Goal: Subscribe to service/newsletter

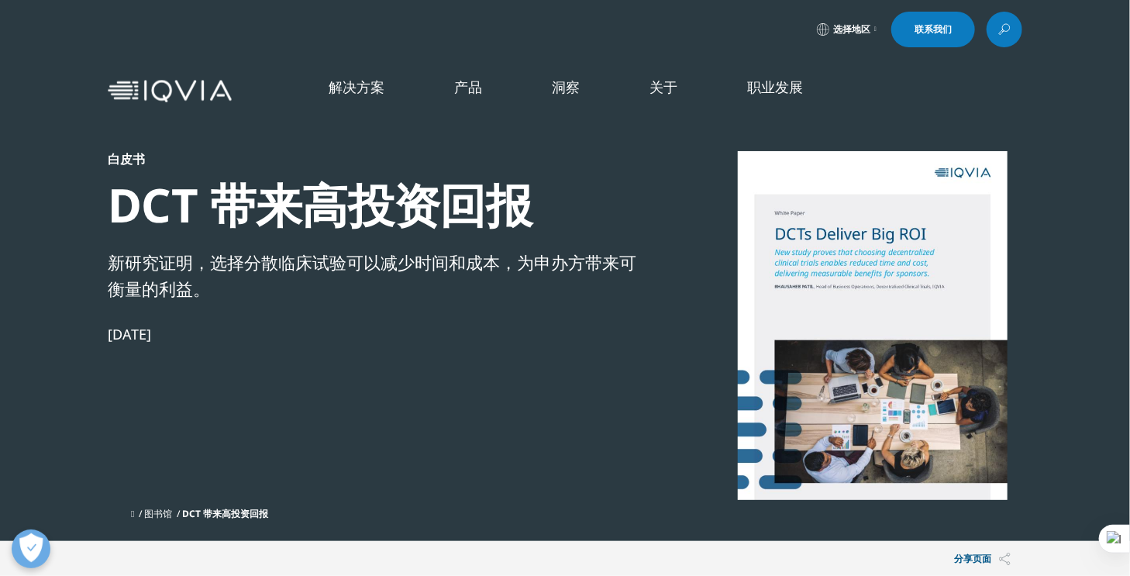
click at [303, 263] on font "查看最新报告" at bounding box center [294, 268] width 56 height 13
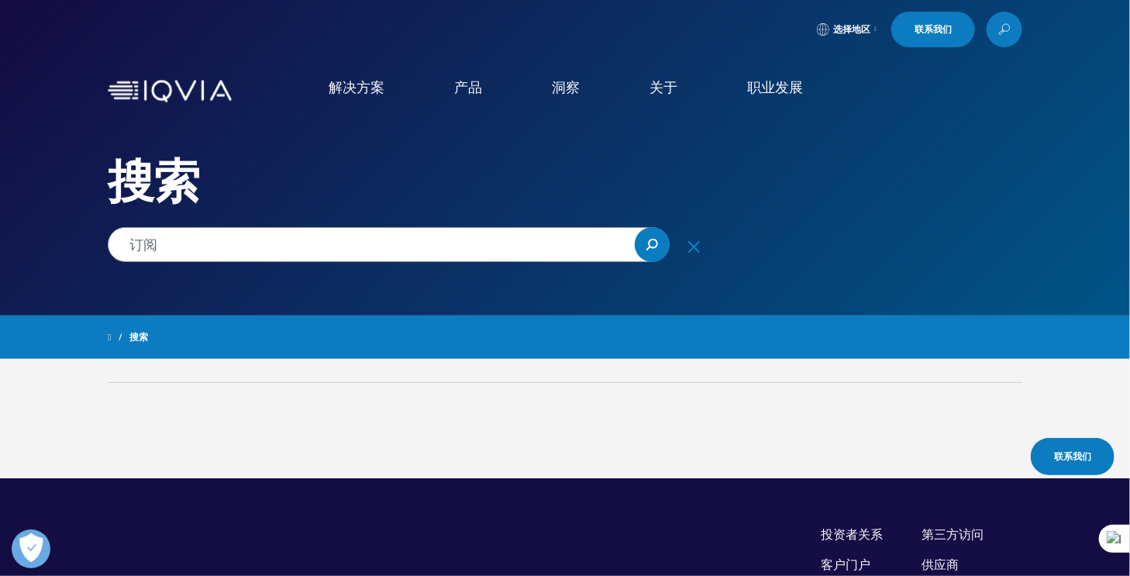
click at [211, 251] on input "订阅" at bounding box center [389, 244] width 562 height 35
type input "订"
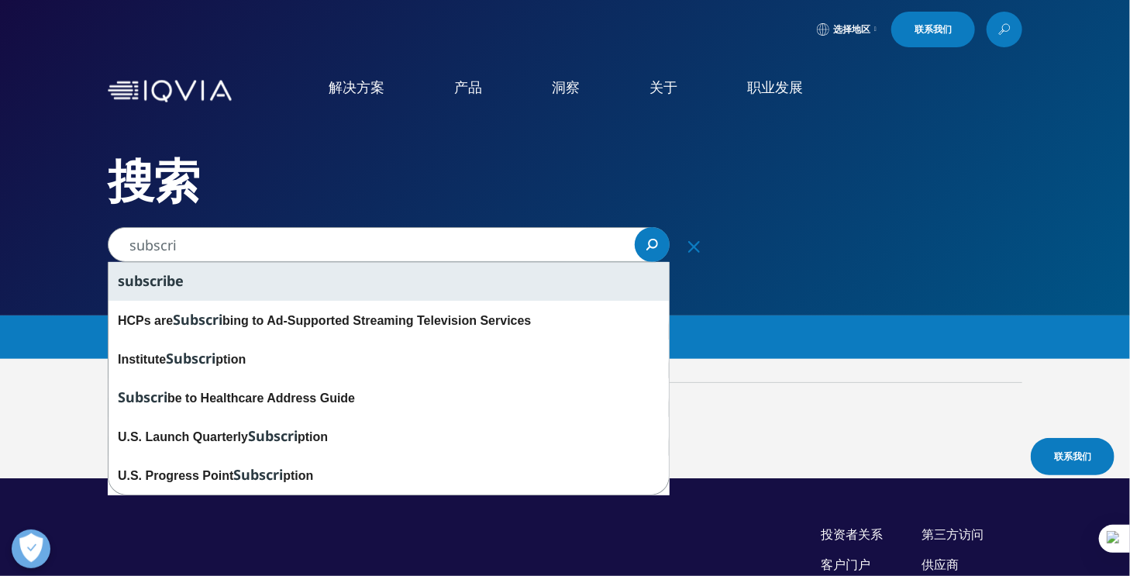
drag, startPoint x: 205, startPoint y: 278, endPoint x: 223, endPoint y: 279, distance: 18.7
click at [205, 278] on div "subscri be" at bounding box center [389, 281] width 560 height 39
type input "subscribe"
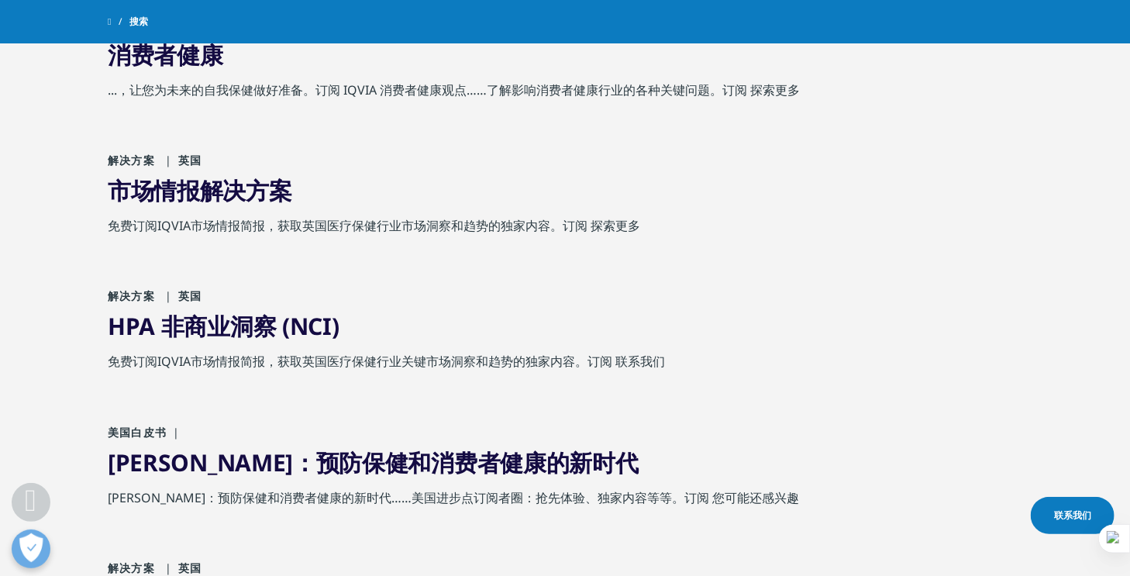
scroll to position [698, 0]
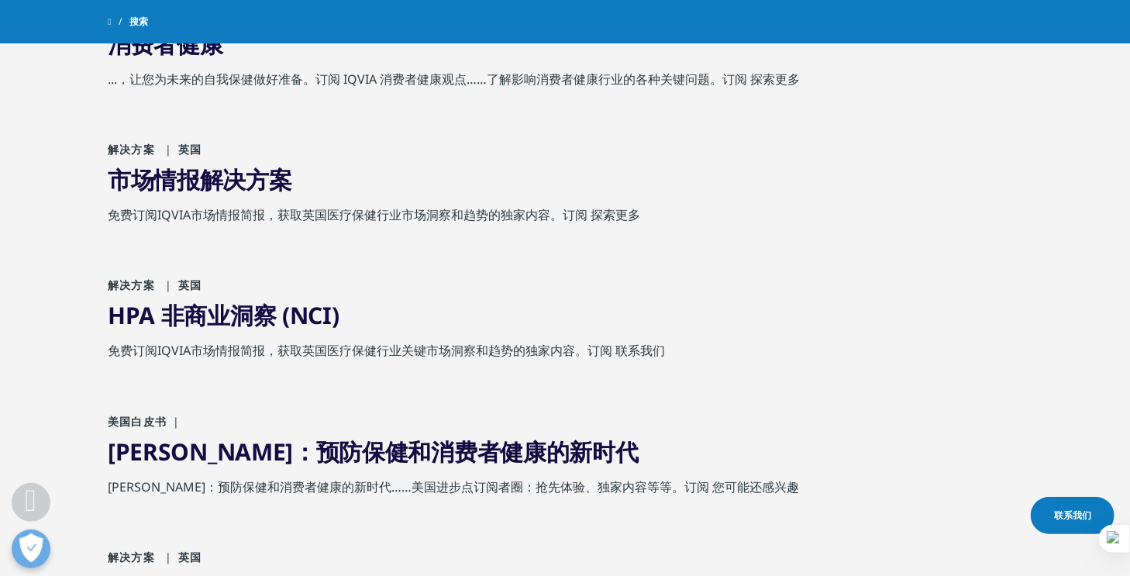
click at [615, 216] on font "免费订阅IQVIA市场情报简报，获取英国医疗保健行业市场洞察和趋势的独家内容。订阅 探索更多" at bounding box center [374, 214] width 533 height 17
click at [177, 172] on font "市场情报解决方案" at bounding box center [200, 180] width 185 height 32
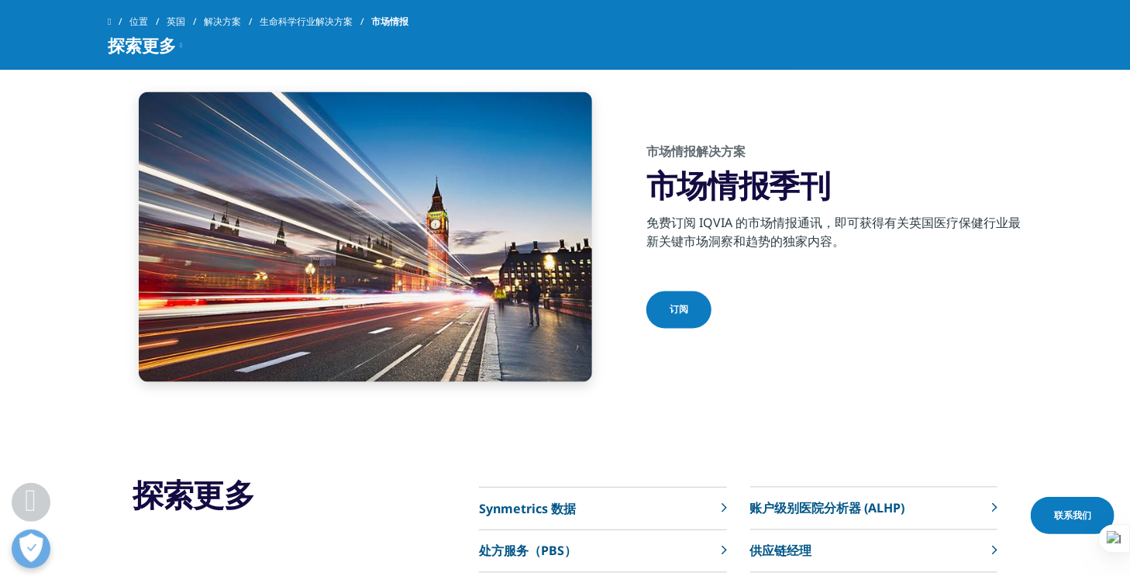
scroll to position [1163, 0]
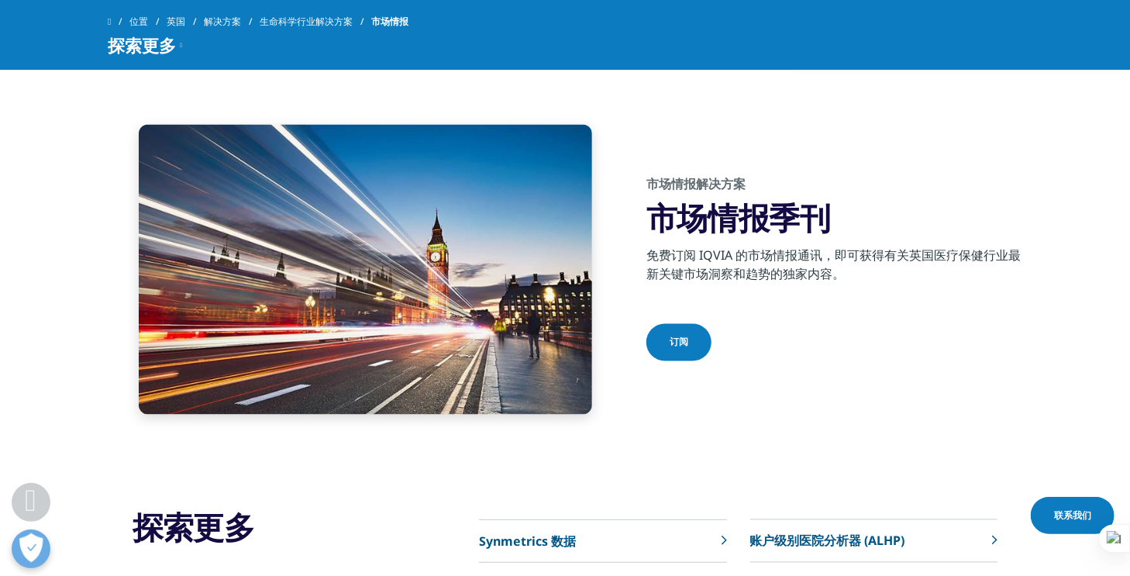
click at [657, 324] on link "订阅" at bounding box center [679, 342] width 65 height 37
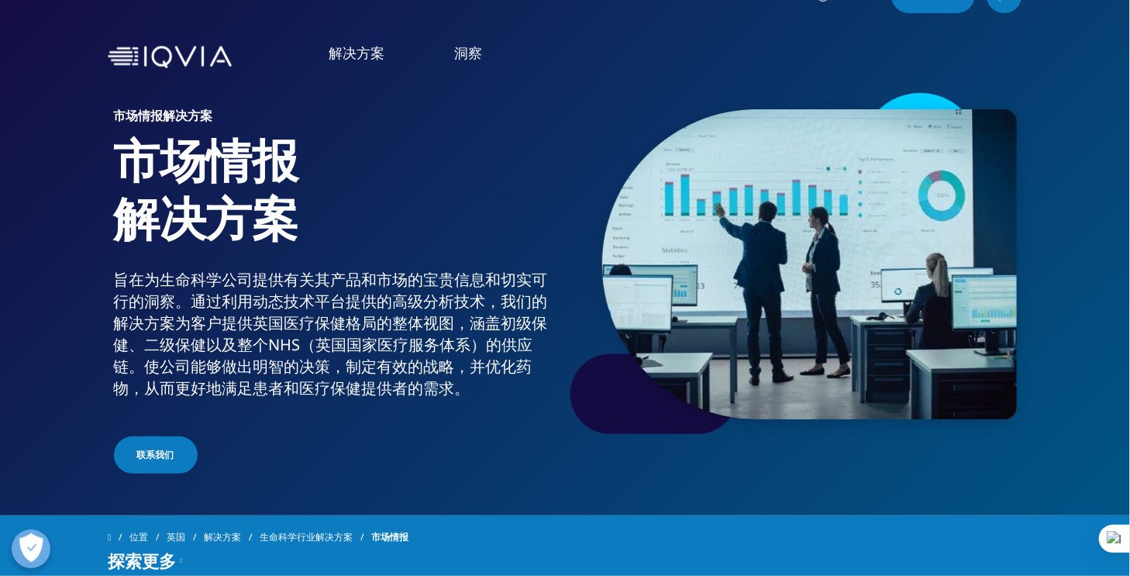
scroll to position [0, 0]
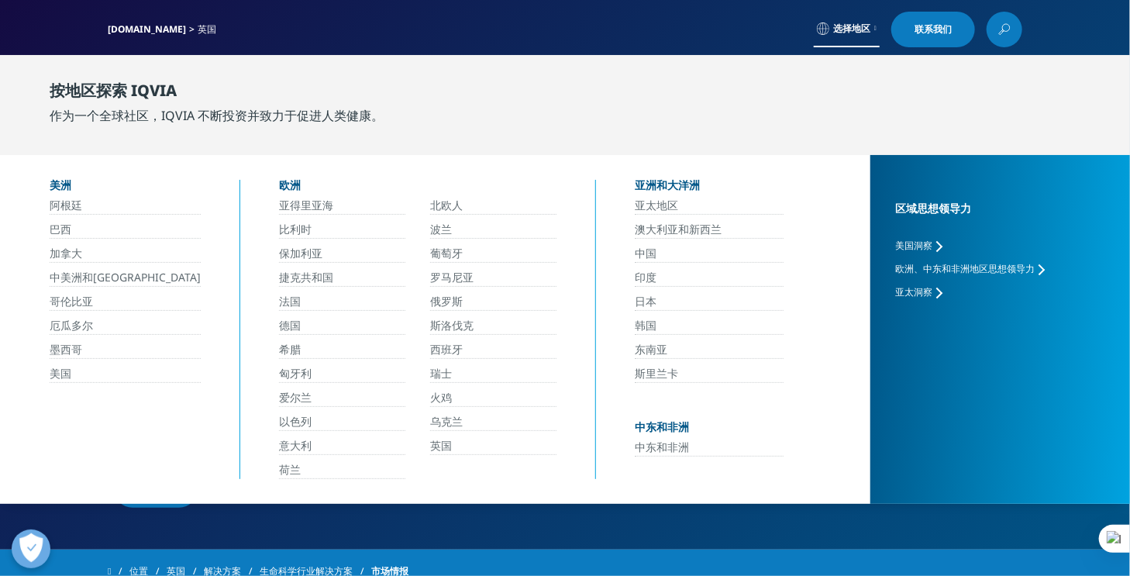
click at [666, 255] on link "中国" at bounding box center [709, 254] width 149 height 18
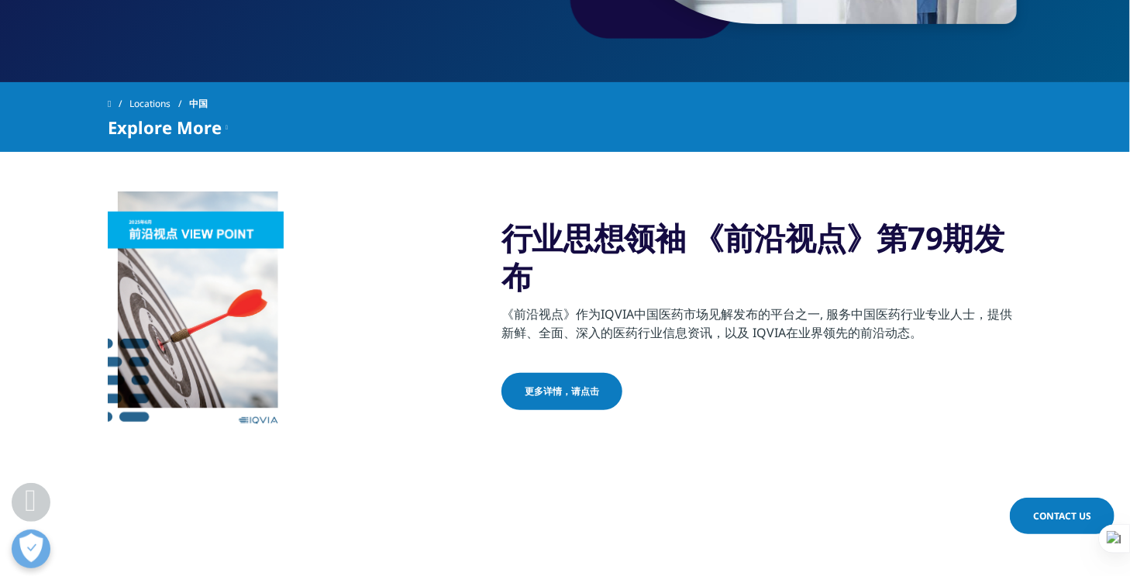
scroll to position [465, 0]
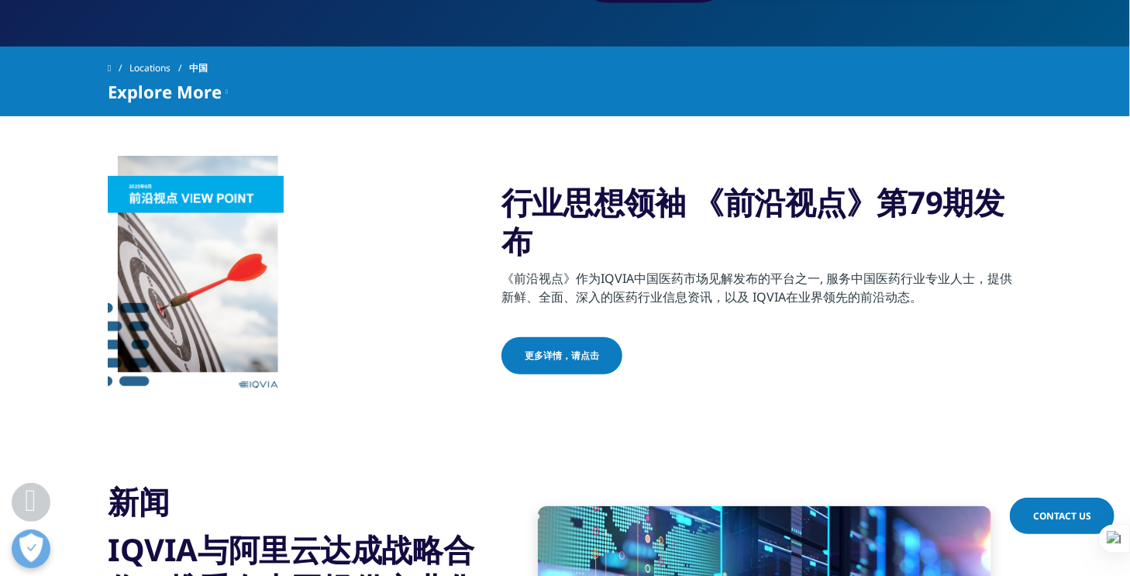
click at [598, 353] on link "更多详情，请点击" at bounding box center [562, 355] width 121 height 37
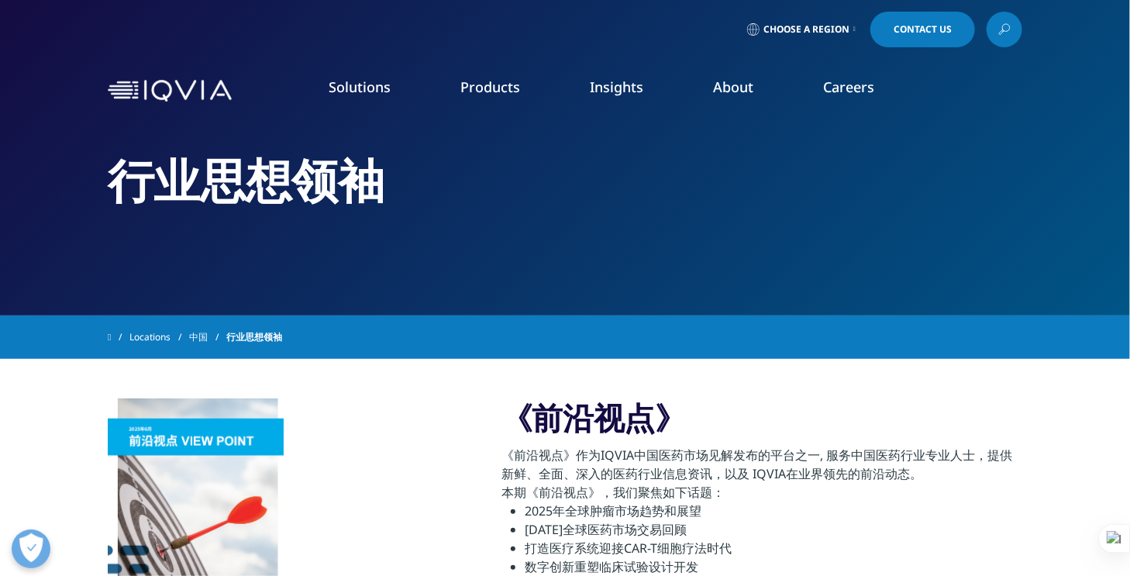
click at [829, 24] on span "Choose a Region" at bounding box center [807, 29] width 86 height 12
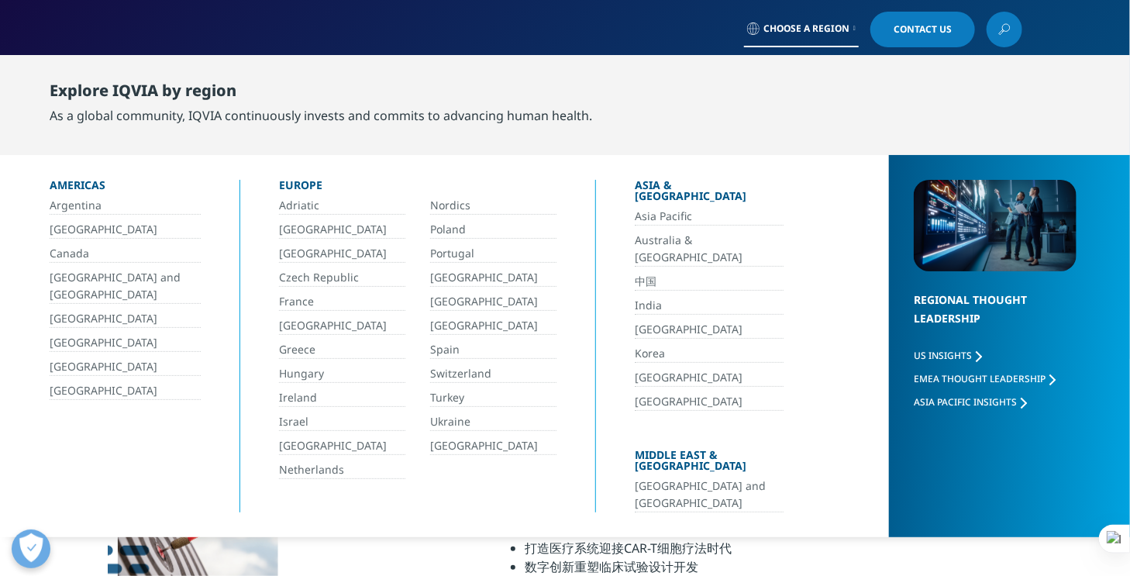
click at [648, 273] on link "中国" at bounding box center [709, 282] width 149 height 18
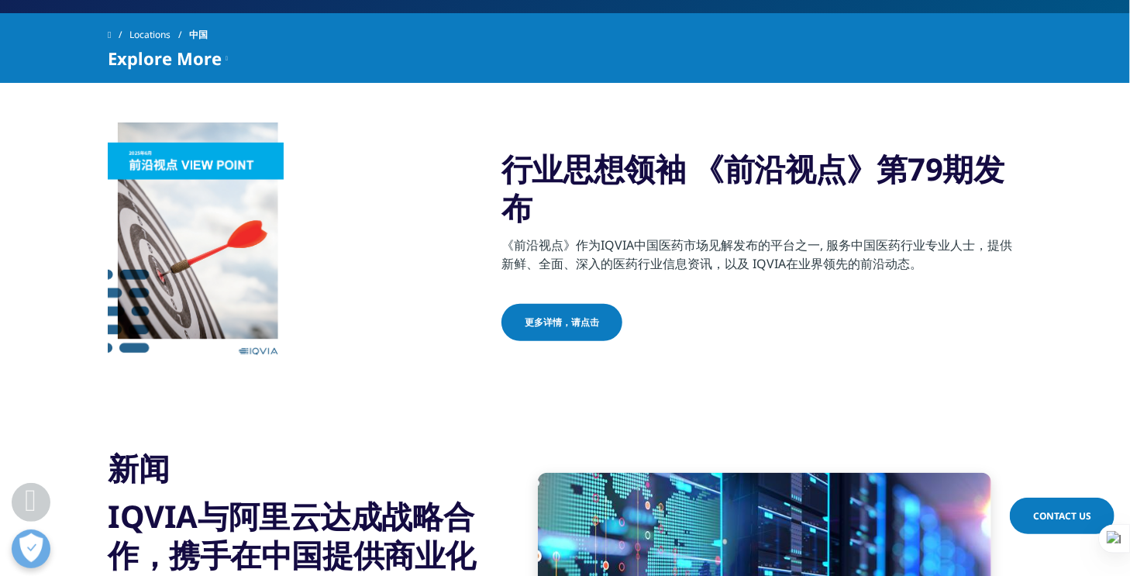
scroll to position [465, 0]
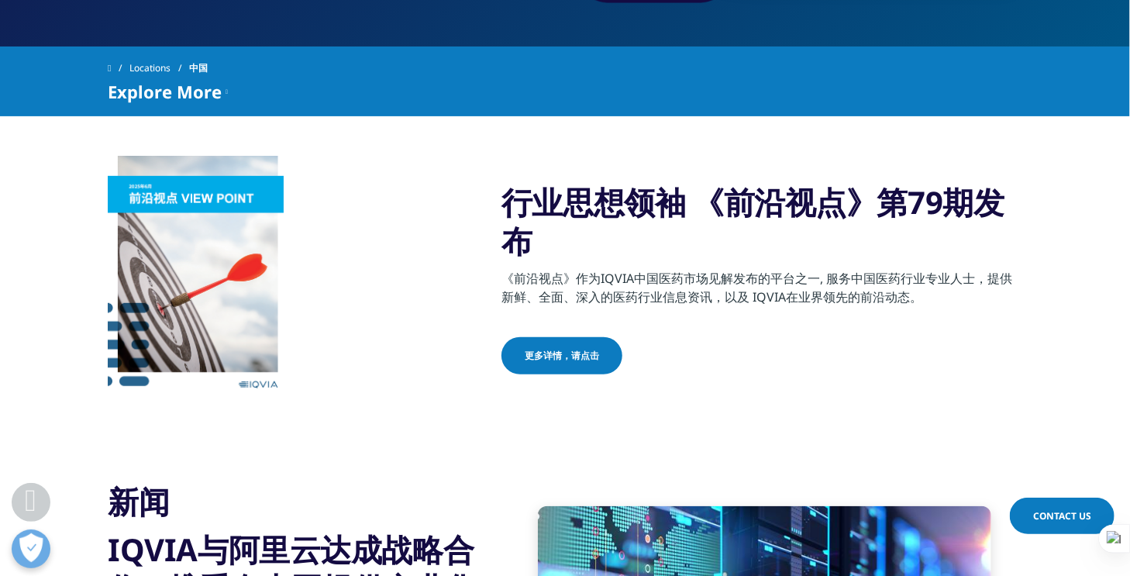
click at [560, 354] on span "更多详情，请点击" at bounding box center [562, 356] width 74 height 14
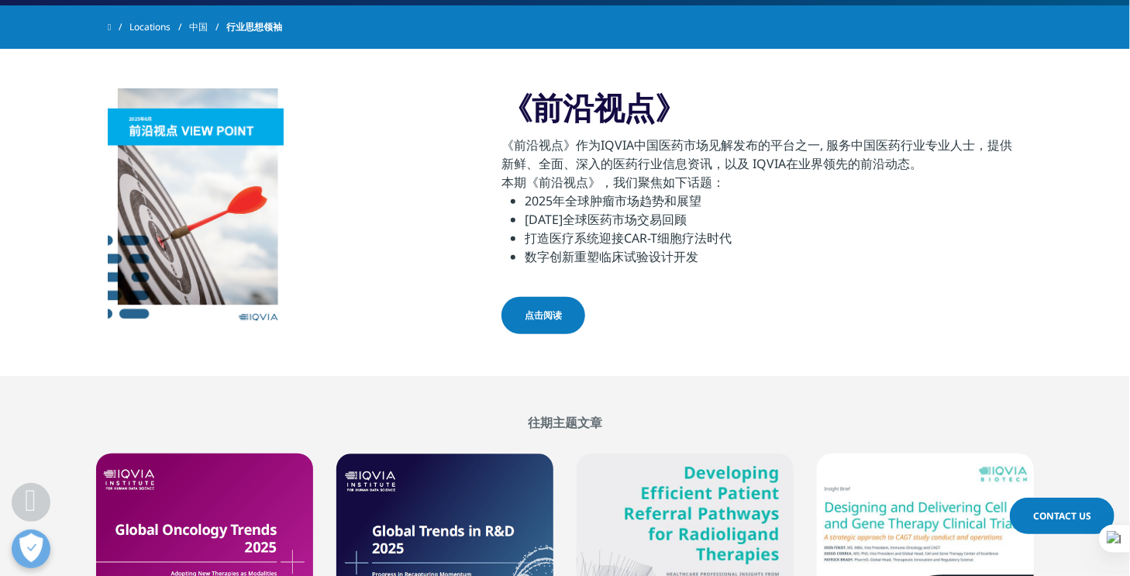
click at [555, 320] on link "点击阅读" at bounding box center [544, 315] width 84 height 37
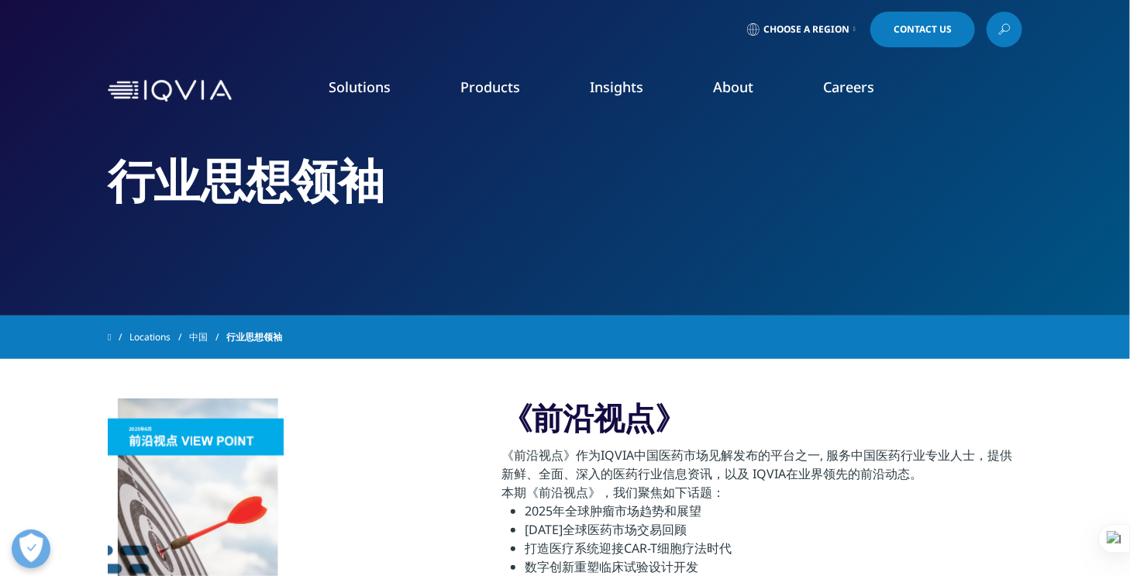
click at [129, 91] on img at bounding box center [170, 91] width 124 height 22
